Goal: Task Accomplishment & Management: Manage account settings

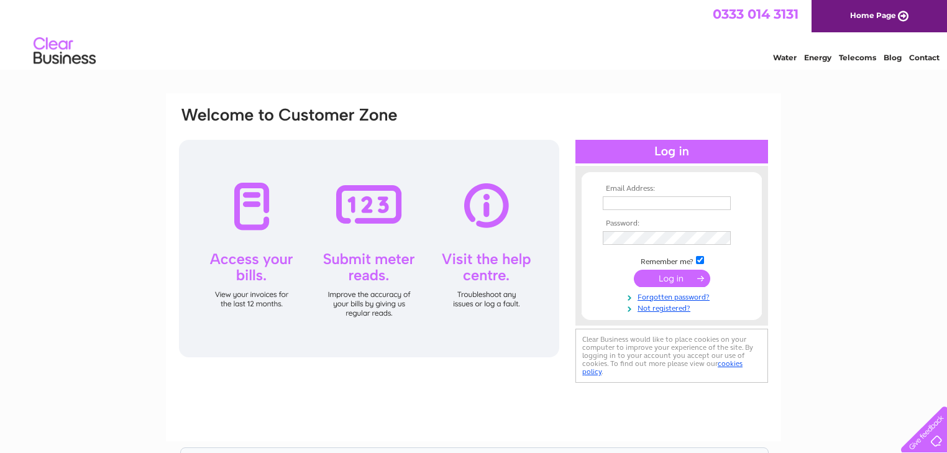
type input "[DOMAIN_NAME][EMAIL_ADDRESS][DOMAIN_NAME]"
click at [666, 277] on input "submit" at bounding box center [672, 278] width 76 height 17
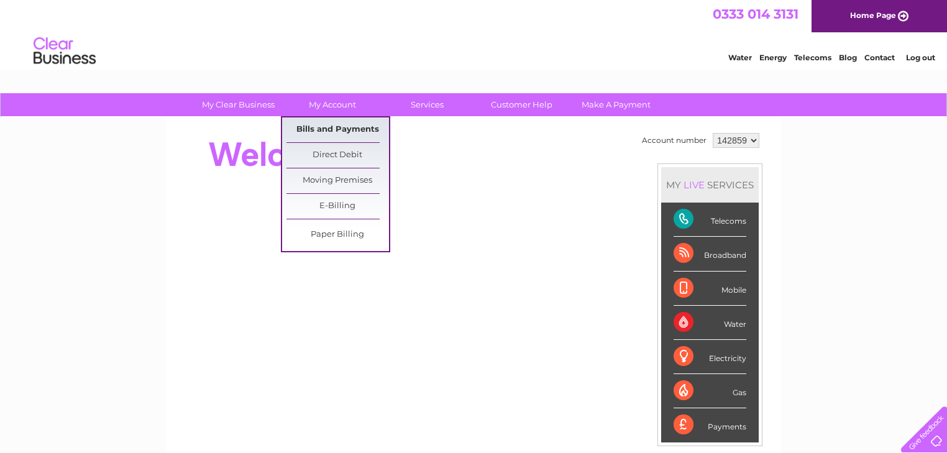
click at [333, 128] on link "Bills and Payments" at bounding box center [337, 129] width 103 height 25
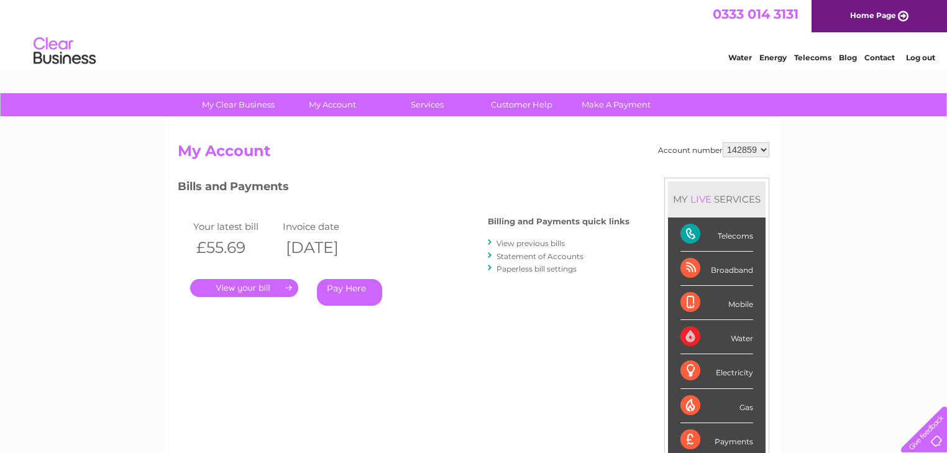
click at [242, 288] on link "." at bounding box center [244, 288] width 108 height 18
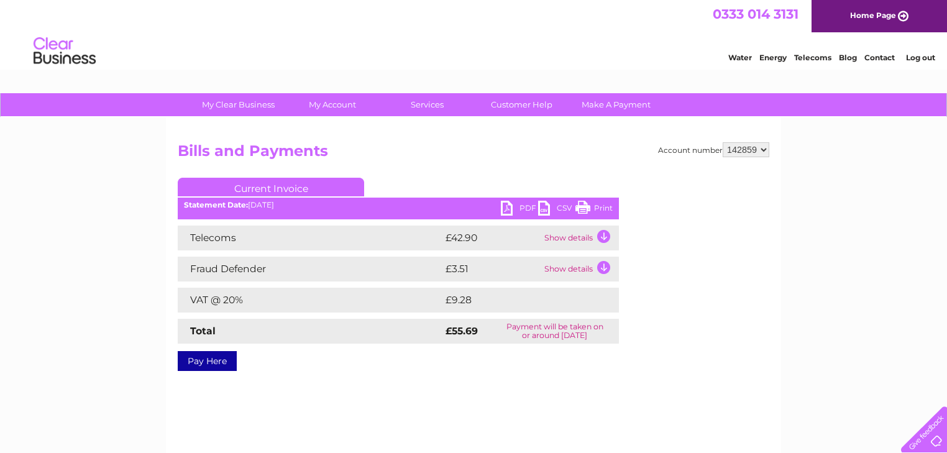
click at [506, 207] on link "PDF" at bounding box center [519, 210] width 37 height 18
click at [780, 326] on div "Account number 142859 Bills and Payments Current Invoice PDF CSV Print" at bounding box center [473, 291] width 615 height 348
click at [583, 206] on link "Print" at bounding box center [593, 210] width 37 height 18
click at [544, 207] on link "CSV" at bounding box center [556, 210] width 37 height 18
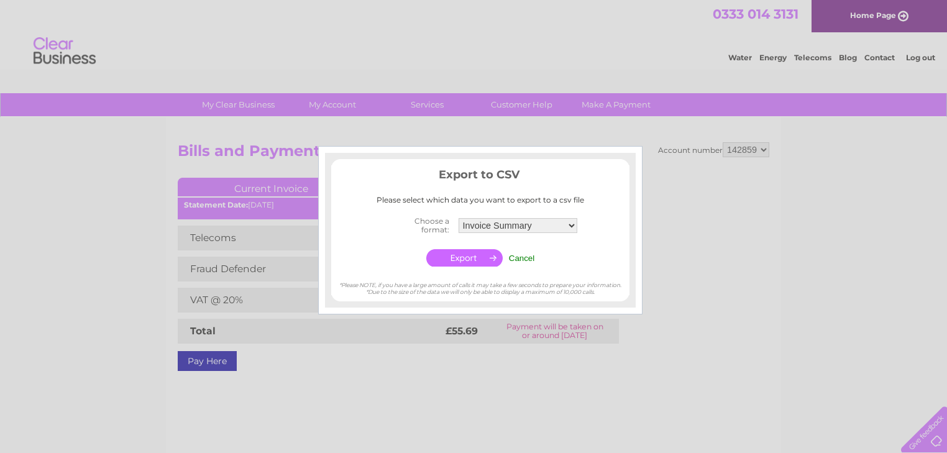
click at [731, 321] on div at bounding box center [473, 226] width 947 height 453
click at [522, 257] on input "Cancel" at bounding box center [522, 257] width 26 height 9
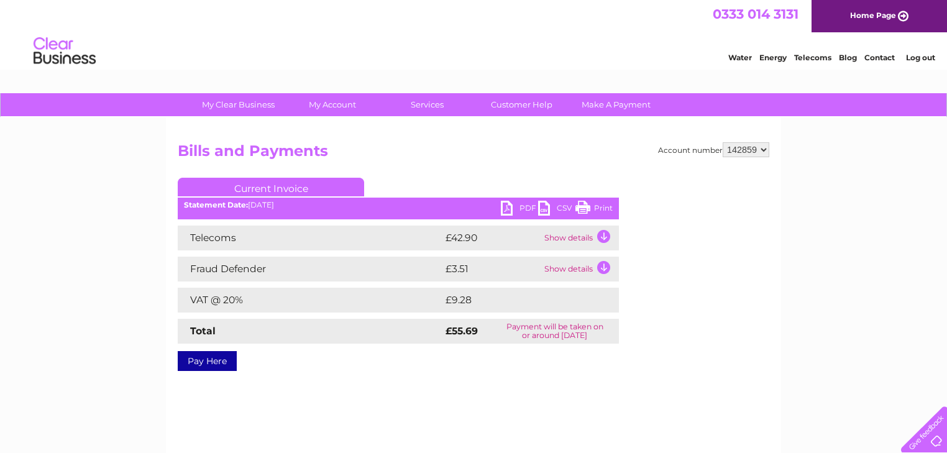
click at [524, 207] on link "PDF" at bounding box center [519, 210] width 37 height 18
click at [847, 349] on div "My Clear Business Login Details My Details My Preferences Link Account My Accou…" at bounding box center [473, 385] width 947 height 585
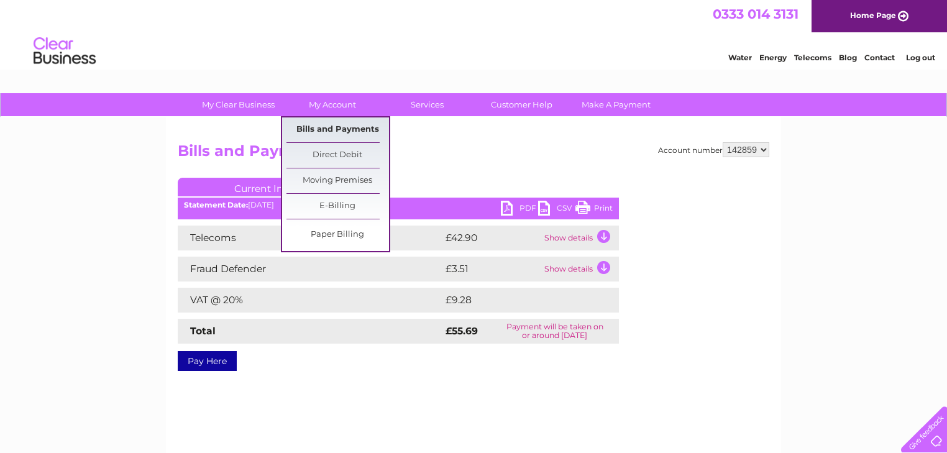
click at [337, 130] on link "Bills and Payments" at bounding box center [337, 129] width 103 height 25
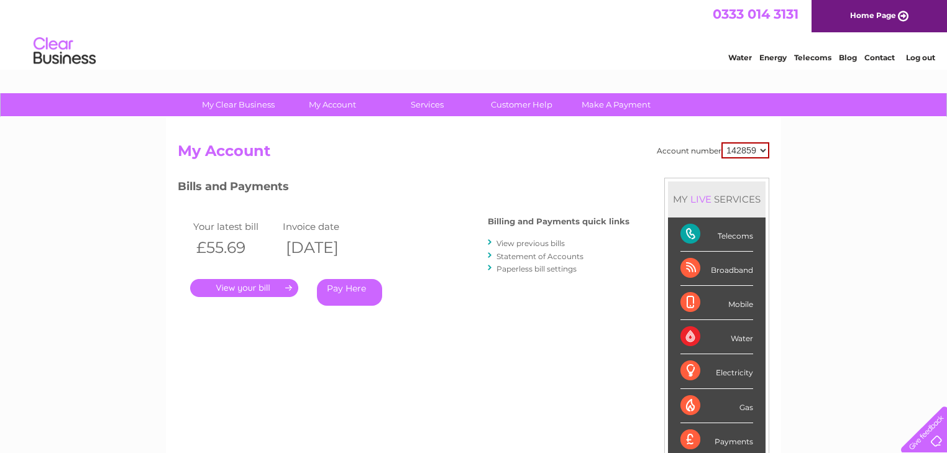
click at [244, 287] on link "." at bounding box center [244, 288] width 108 height 18
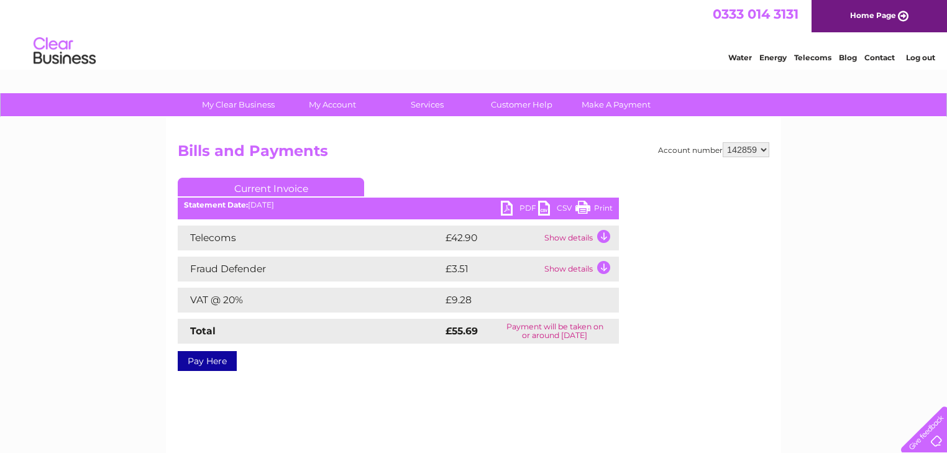
click at [527, 207] on link "PDF" at bounding box center [519, 210] width 37 height 18
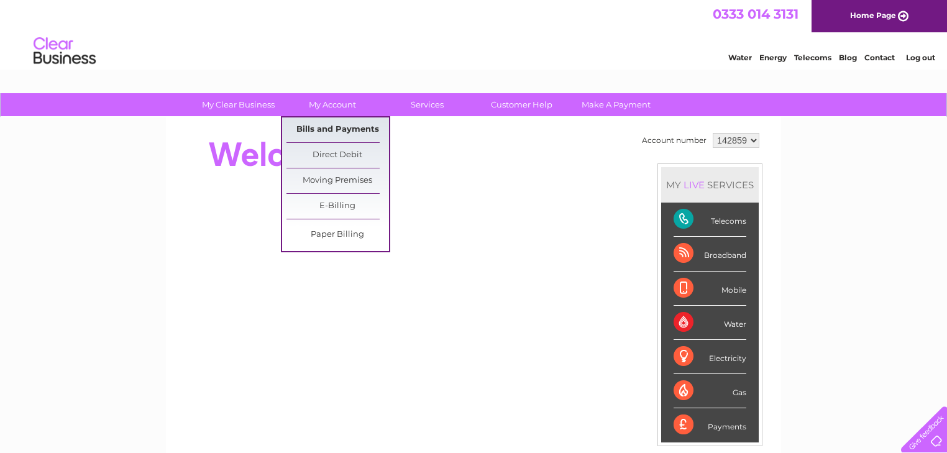
click at [331, 127] on link "Bills and Payments" at bounding box center [337, 129] width 103 height 25
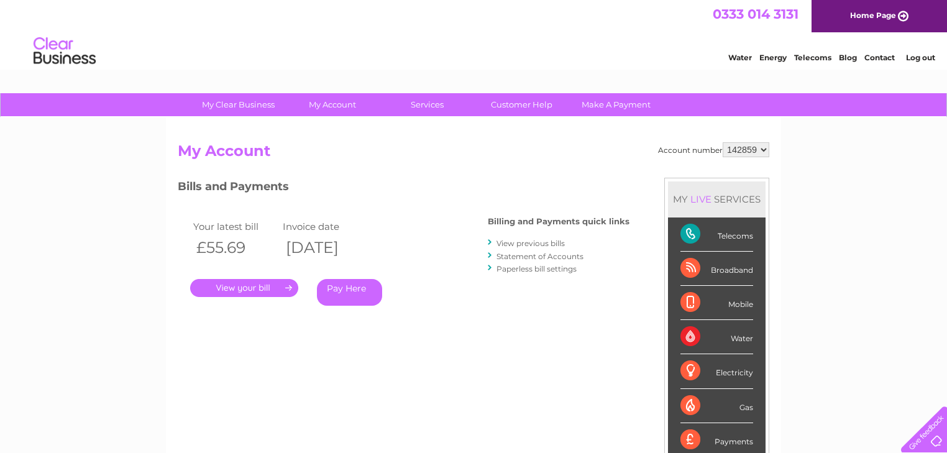
click at [253, 287] on link "." at bounding box center [244, 288] width 108 height 18
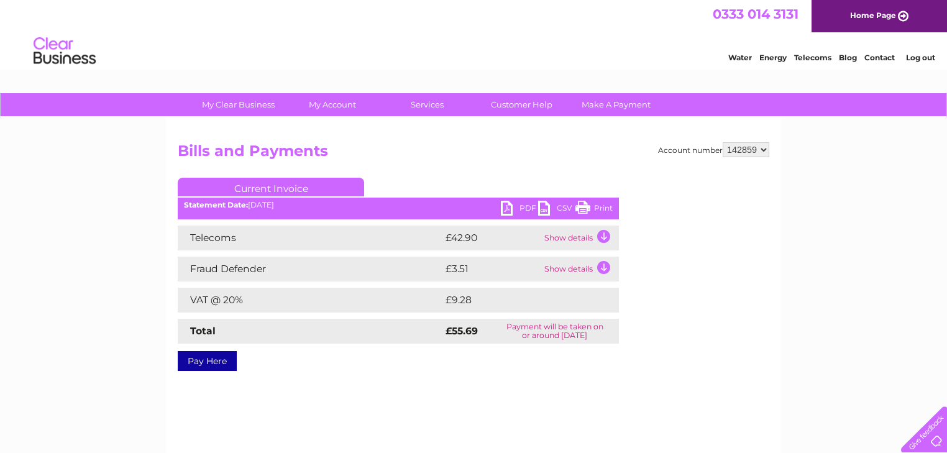
click at [601, 207] on link "Print" at bounding box center [593, 210] width 37 height 18
click at [601, 235] on td "Show details" at bounding box center [580, 238] width 78 height 25
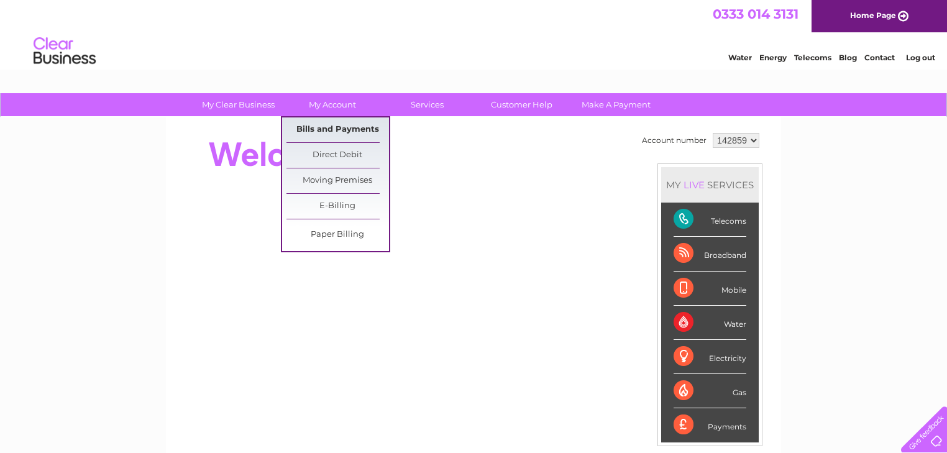
click at [331, 127] on link "Bills and Payments" at bounding box center [337, 129] width 103 height 25
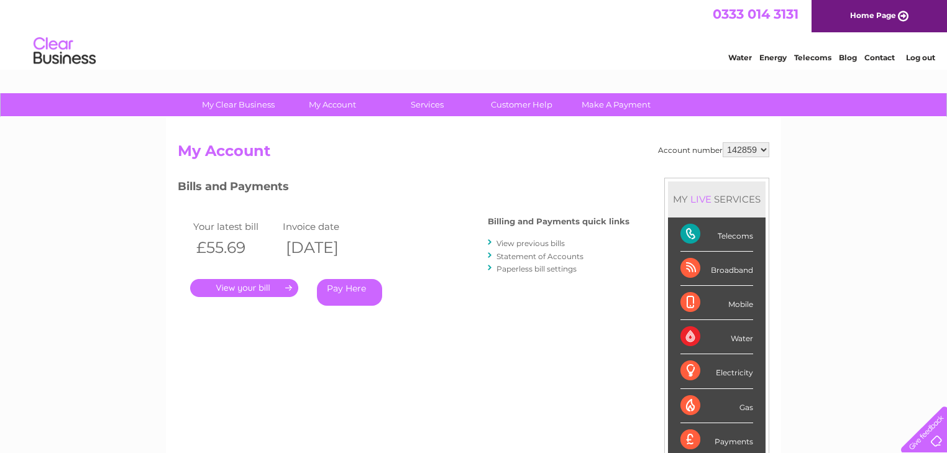
click at [253, 286] on link "." at bounding box center [244, 288] width 108 height 18
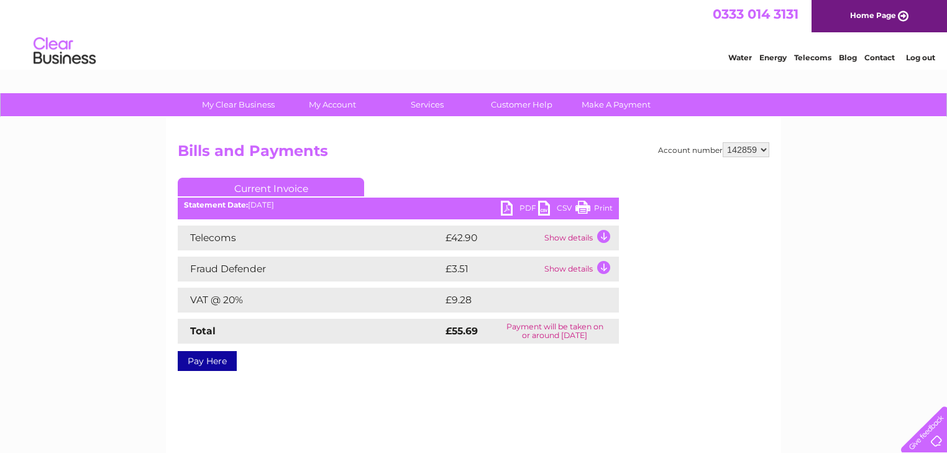
click at [604, 234] on td "Show details" at bounding box center [580, 238] width 78 height 25
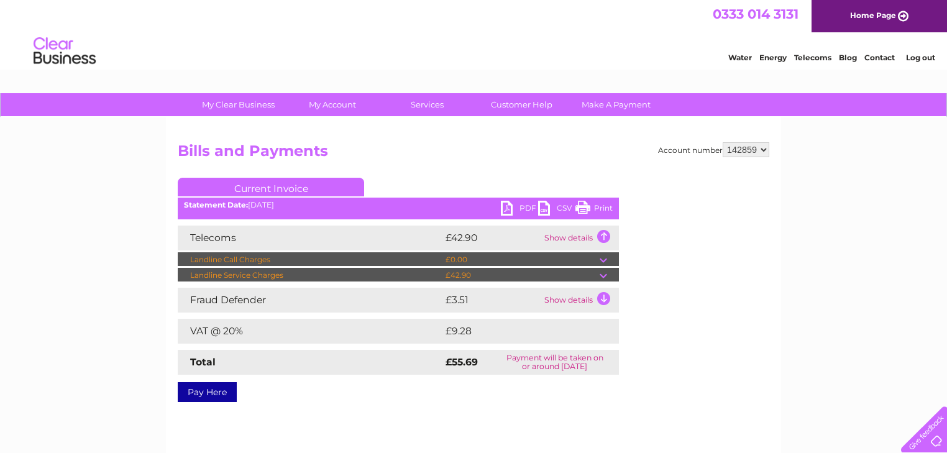
click at [603, 257] on td at bounding box center [609, 259] width 19 height 15
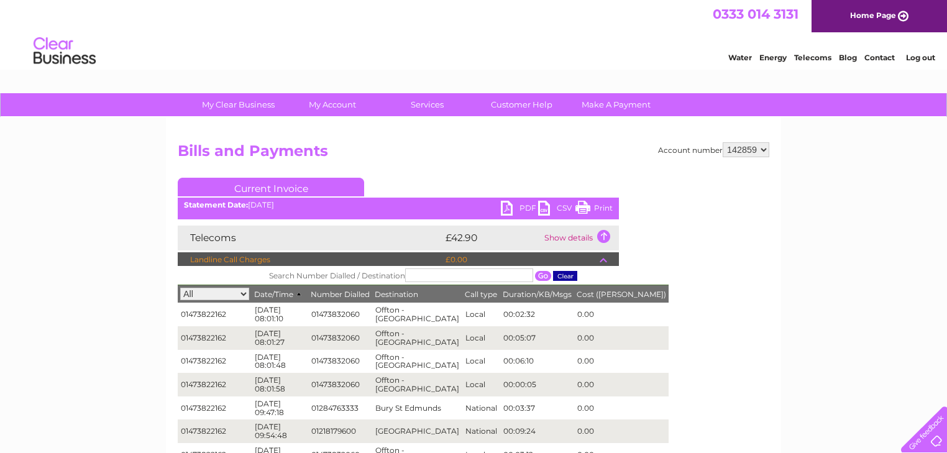
click at [603, 234] on td "Show details" at bounding box center [580, 238] width 78 height 25
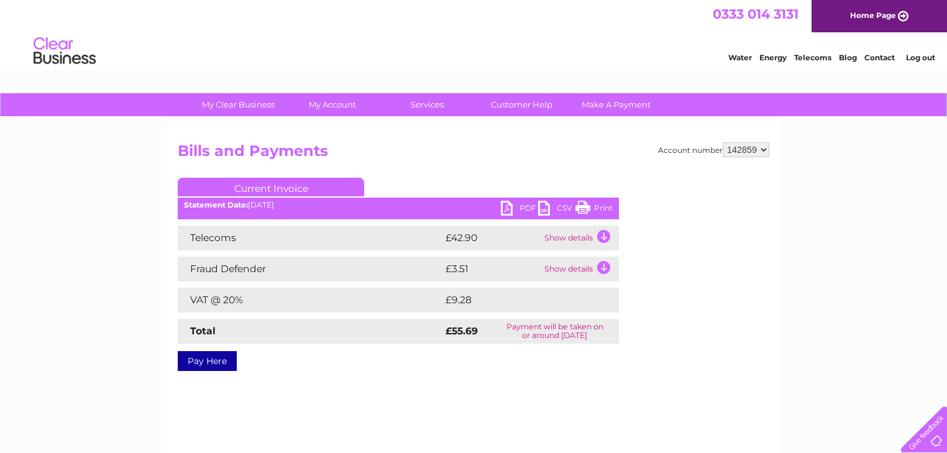
click at [603, 267] on td "Show details" at bounding box center [580, 269] width 78 height 25
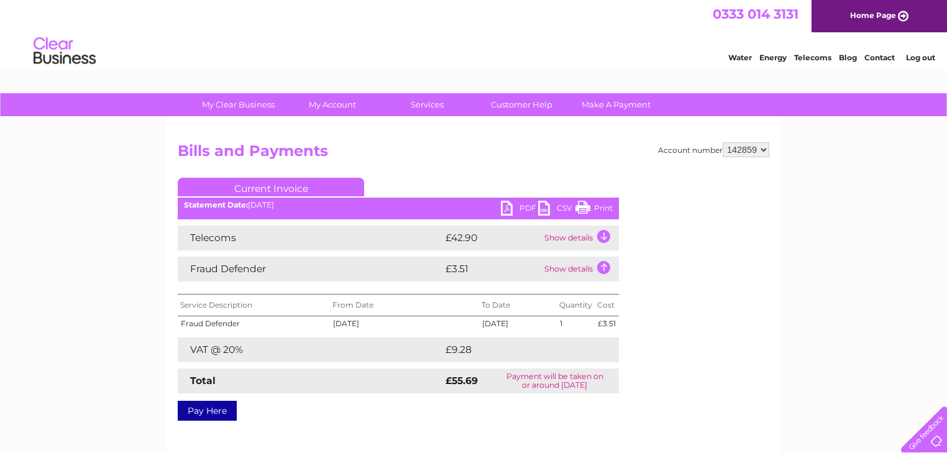
click at [278, 187] on link "Current Invoice" at bounding box center [271, 187] width 186 height 19
